Goal: Task Accomplishment & Management: Complete application form

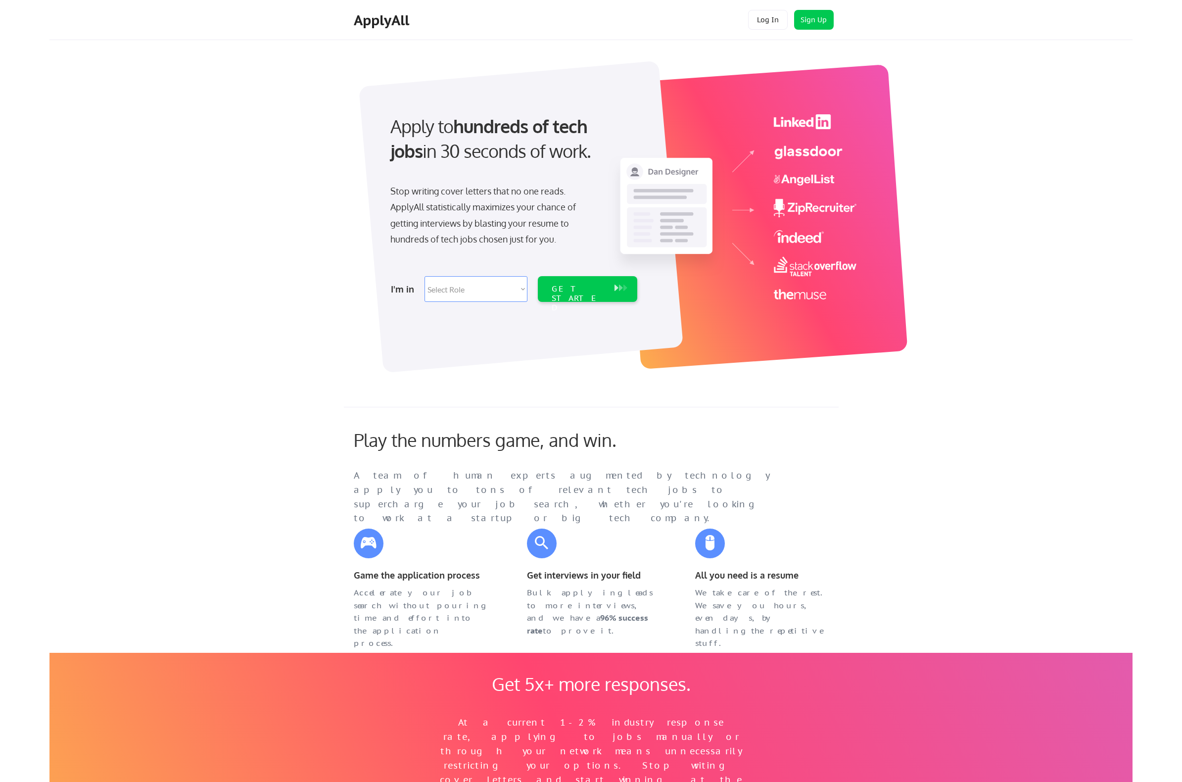
click at [1042, 231] on div "Apply to hundreds of tech jobs in 30 seconds of work. Stop writing cover letter…" at bounding box center [617, 210] width 1029 height 327
drag, startPoint x: 523, startPoint y: 156, endPoint x: 406, endPoint y: 130, distance: 120.6
click at [406, 130] on div "Apply to hundreds of tech jobs in 30 seconds of work." at bounding box center [511, 139] width 243 height 50
click at [460, 289] on select "Select Role Software Engineering Product Management Customer Success Sales UI/U…" at bounding box center [475, 289] width 103 height 26
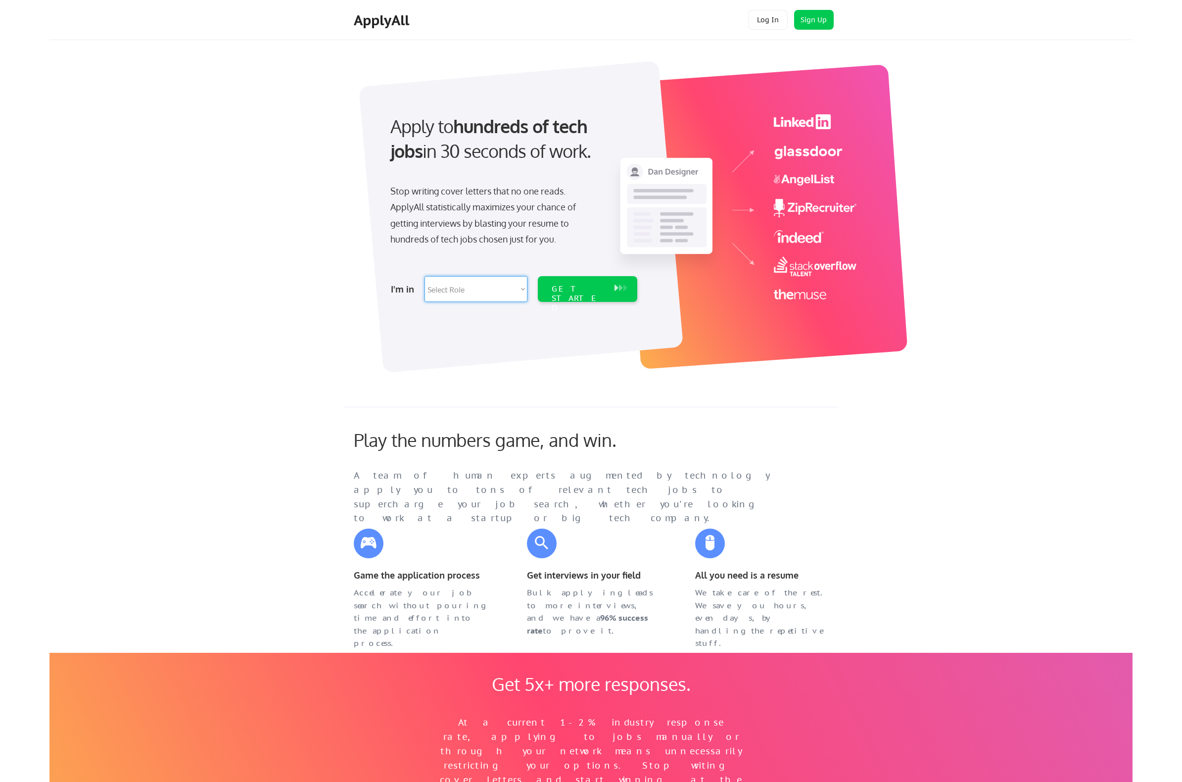
select select ""engineering""
click at [424, 276] on select "Select Role Software Engineering Product Management Customer Success Sales UI/U…" at bounding box center [475, 289] width 103 height 26
select select ""engineering""
click at [571, 292] on div "GET STARTED" at bounding box center [578, 298] width 53 height 29
select select ""engineering""
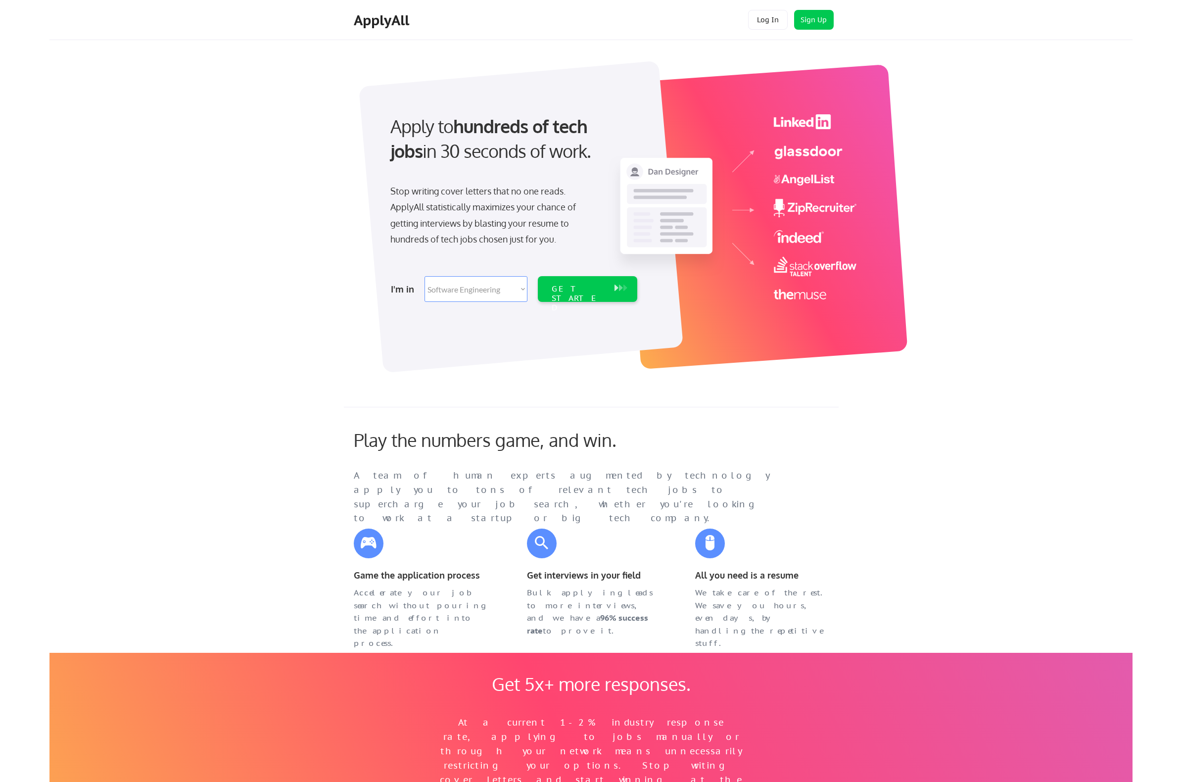
select select ""engineering""
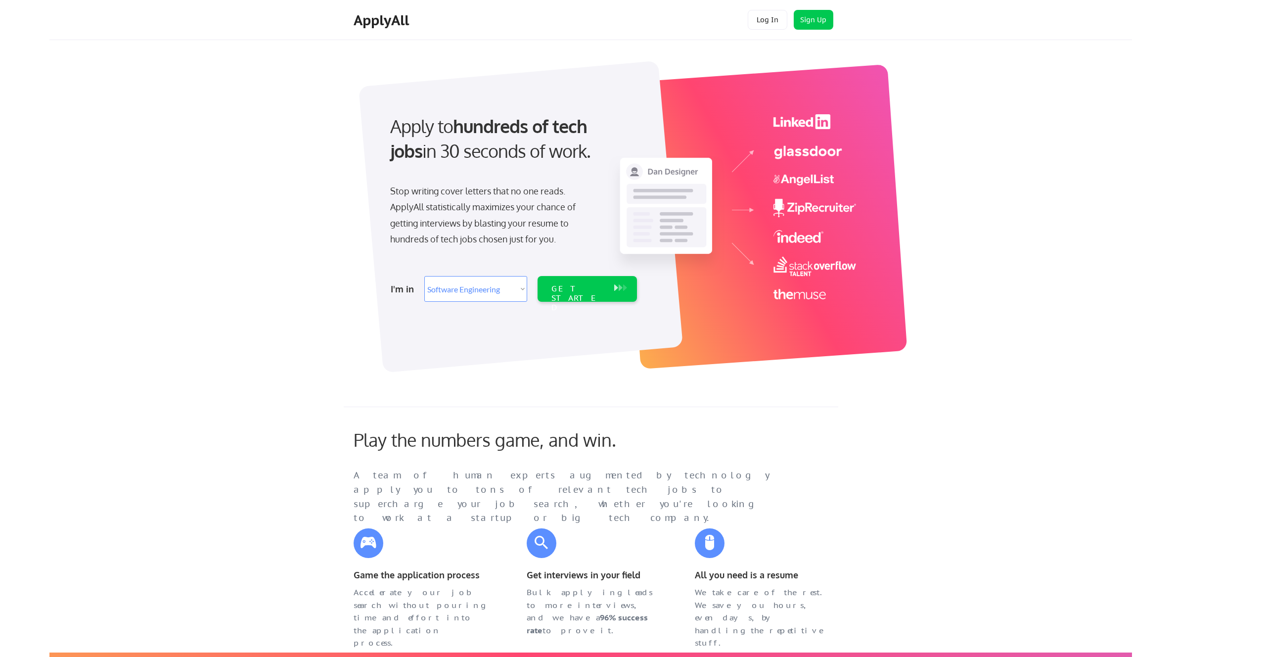
select select ""engineering""
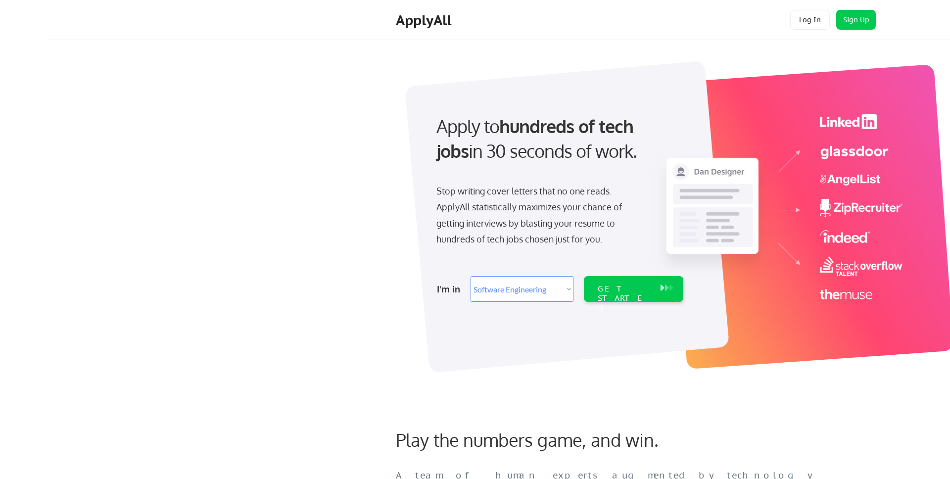
select select ""engineering""
